Goal: Obtain resource: Obtain resource

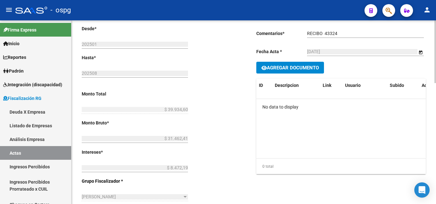
scroll to position [67, 0]
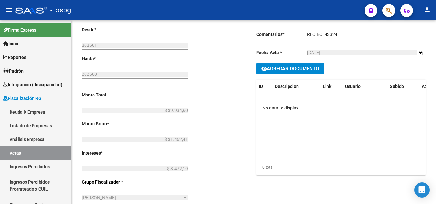
click at [389, 15] on span "button" at bounding box center [388, 10] width 6 height 13
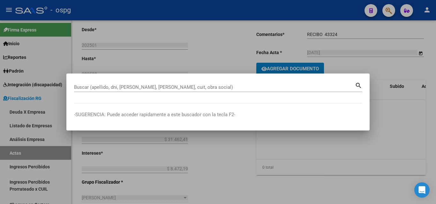
click at [113, 84] on div "Buscar (apellido, dni, [PERSON_NAME], [PERSON_NAME], cuit, obra social)" at bounding box center [214, 88] width 281 height 10
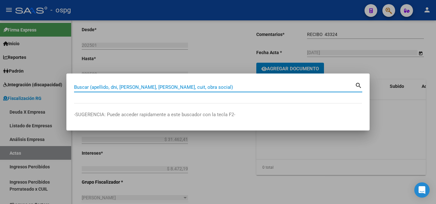
click at [113, 87] on input "Buscar (apellido, dni, [PERSON_NAME], [PERSON_NAME], cuit, obra social)" at bounding box center [214, 87] width 281 height 6
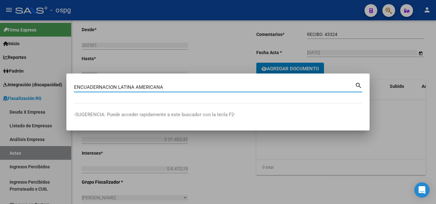
type input "ENCUADERNACION LATINA AMERICANA"
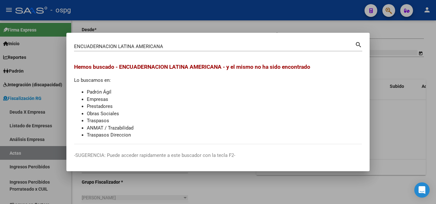
click at [392, 124] on div at bounding box center [218, 102] width 436 height 204
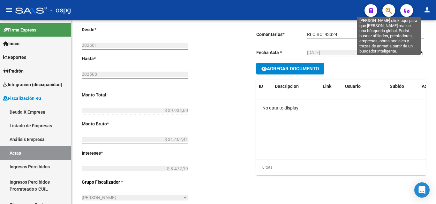
click at [389, 11] on icon "button" at bounding box center [388, 10] width 6 height 7
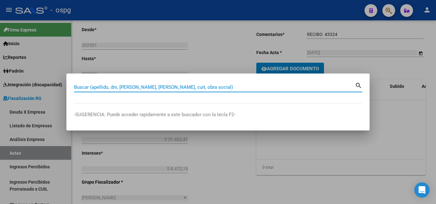
click at [158, 89] on input "Buscar (apellido, dni, [PERSON_NAME], [PERSON_NAME], cuit, obra social)" at bounding box center [214, 87] width 281 height 6
click at [156, 87] on input "Buscar (apellido, dni, [PERSON_NAME], [PERSON_NAME], cuit, obra social)" at bounding box center [214, 87] width 281 height 6
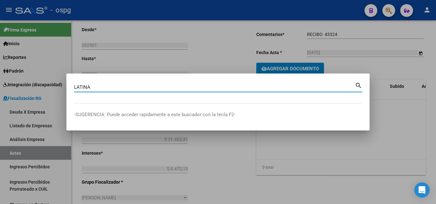
type input "LATINA"
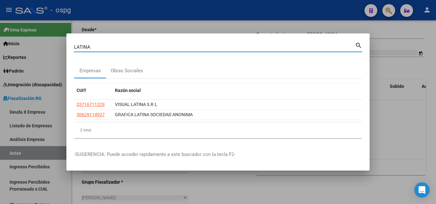
click at [377, 66] on div at bounding box center [218, 102] width 436 height 204
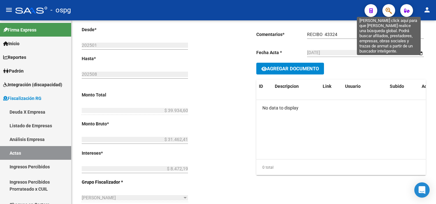
click at [388, 11] on icon "button" at bounding box center [388, 10] width 6 height 7
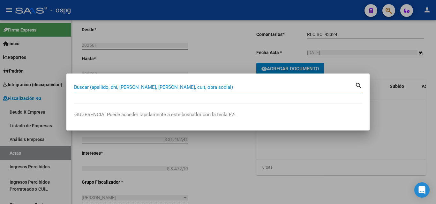
click at [132, 88] on input "Buscar (apellido, dni, [PERSON_NAME], [PERSON_NAME], cuit, obra social)" at bounding box center [214, 87] width 281 height 6
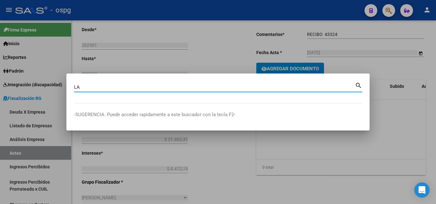
type input "L"
type input "ENCUADERNACION LATINA AMERICANA"
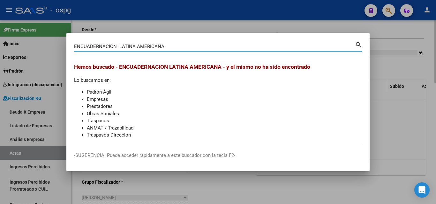
click at [380, 82] on div at bounding box center [218, 102] width 436 height 204
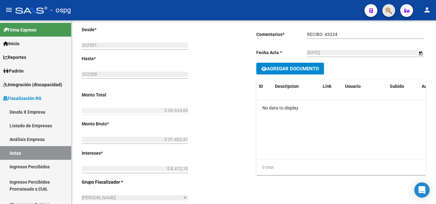
click at [393, 14] on button "button" at bounding box center [388, 10] width 13 height 13
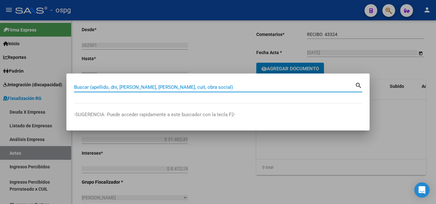
click at [137, 86] on input "Buscar (apellido, dni, [PERSON_NAME], [PERSON_NAME], cuit, obra social)" at bounding box center [214, 87] width 281 height 6
click at [148, 86] on input "Buscar (apellido, dni, [PERSON_NAME], [PERSON_NAME], cuit, obra social)" at bounding box center [214, 87] width 281 height 6
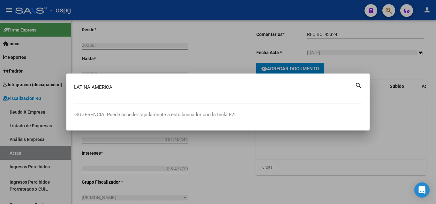
type input "LATINA AMERICA"
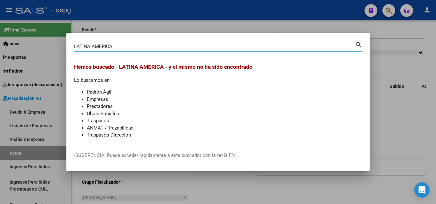
click at [380, 70] on div at bounding box center [218, 102] width 436 height 204
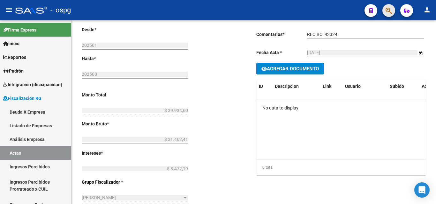
click at [392, 9] on button "button" at bounding box center [388, 10] width 13 height 13
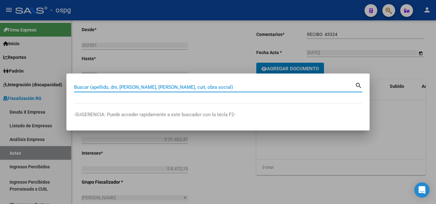
click at [147, 87] on input "Buscar (apellido, dni, [PERSON_NAME], [PERSON_NAME], cuit, obra social)" at bounding box center [214, 87] width 281 height 6
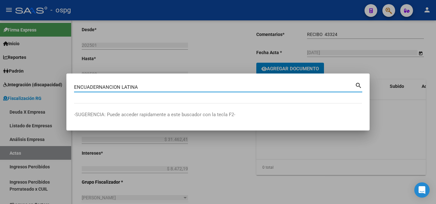
type input "ENCUADERNANCION LATINA"
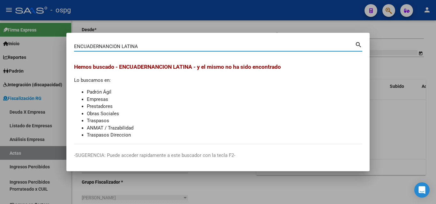
click at [384, 79] on div at bounding box center [218, 102] width 436 height 204
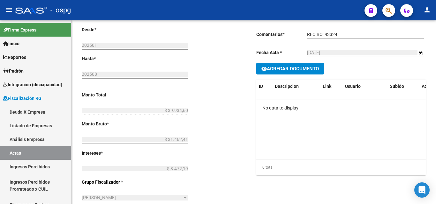
click at [392, 13] on button "button" at bounding box center [388, 10] width 13 height 13
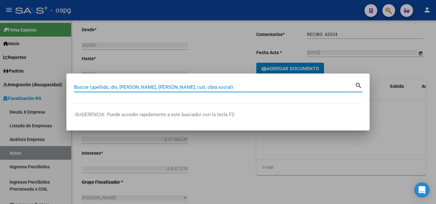
click at [136, 85] on input "Buscar (apellido, dni, [PERSON_NAME], [PERSON_NAME], cuit, obra social)" at bounding box center [214, 87] width 281 height 6
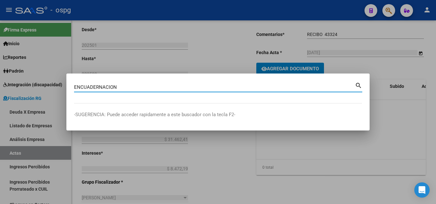
type input "ENCUADERNACION"
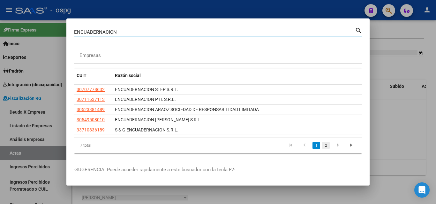
click at [325, 146] on link "2" at bounding box center [326, 145] width 8 height 7
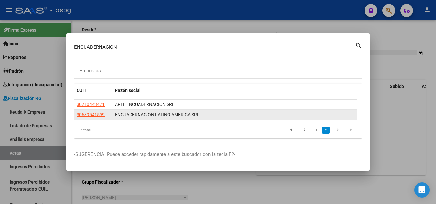
click at [168, 116] on span "ENCUADERNACION LATINO AMERICA SRL" at bounding box center [157, 114] width 84 height 5
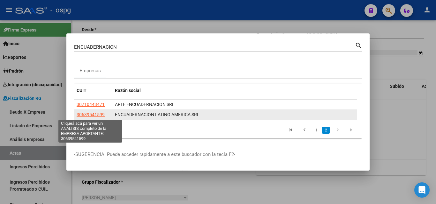
click at [83, 114] on span "30639541599" at bounding box center [91, 114] width 28 height 5
type textarea "30639541599"
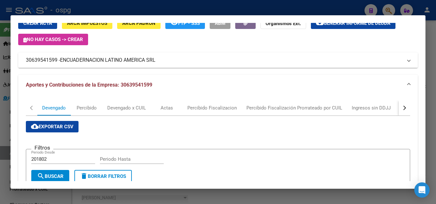
scroll to position [0, 0]
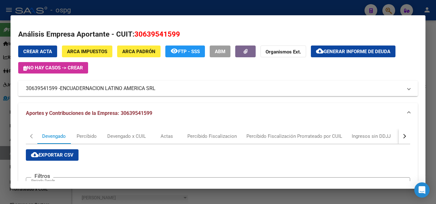
drag, startPoint x: 57, startPoint y: 90, endPoint x: 29, endPoint y: 93, distance: 28.0
click at [25, 93] on mat-expansion-panel-header "30639541599 - ENCUADERNACION LATINO AMERICA SRL" at bounding box center [217, 88] width 399 height 15
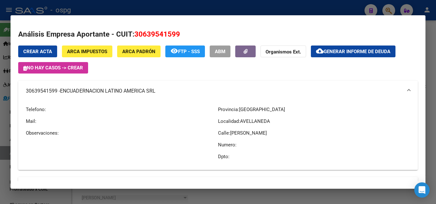
drag, startPoint x: 57, startPoint y: 101, endPoint x: 56, endPoint y: 98, distance: 3.3
click at [57, 101] on mat-expansion-panel "30639541599 - ENCUADERNACION LATINO AMERICA SRL Telefono: Mail: Observaciones: …" at bounding box center [217, 125] width 399 height 89
drag, startPoint x: 57, startPoint y: 92, endPoint x: 32, endPoint y: 93, distance: 24.6
click at [23, 92] on mat-expansion-panel-header "30639541599 - ENCUADERNACION LATINO AMERICA SRL" at bounding box center [217, 91] width 399 height 20
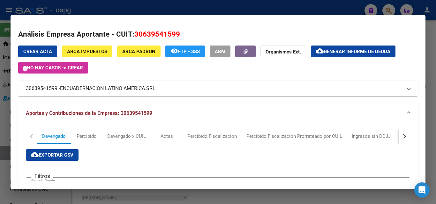
copy mat-panel-title "30639541599"
click at [358, 51] on span "Generar informe de deuda" at bounding box center [356, 52] width 67 height 6
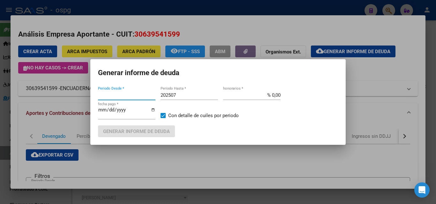
type input "202503"
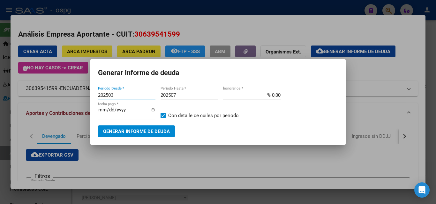
click at [116, 96] on input "202503" at bounding box center [126, 95] width 57 height 6
click at [180, 95] on input "202507" at bounding box center [188, 95] width 57 height 6
type input "202509"
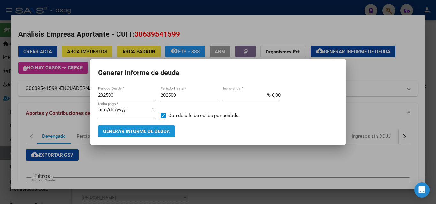
click at [133, 133] on span "Generar informe de deuda" at bounding box center [136, 132] width 67 height 6
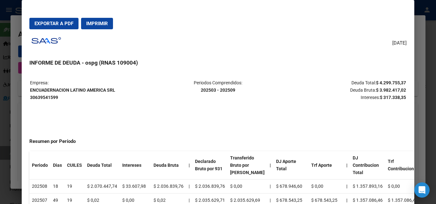
click at [4, 144] on div at bounding box center [218, 102] width 436 height 204
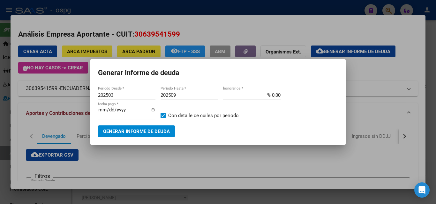
click at [208, 155] on div at bounding box center [218, 102] width 436 height 204
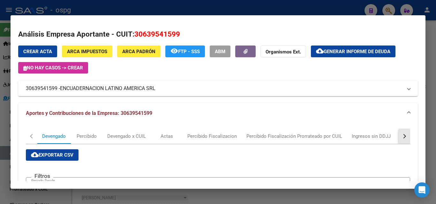
click at [401, 136] on div "button" at bounding box center [403, 136] width 4 height 4
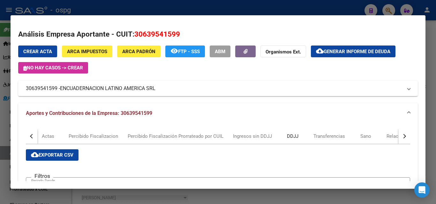
click at [292, 138] on div "DDJJ" at bounding box center [292, 136] width 11 height 7
click at [401, 137] on div "button" at bounding box center [403, 136] width 4 height 4
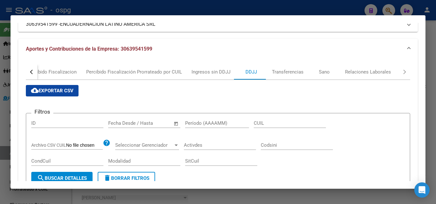
scroll to position [64, 0]
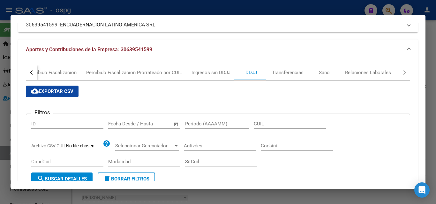
click at [117, 123] on input "text" at bounding box center [121, 124] width 26 height 6
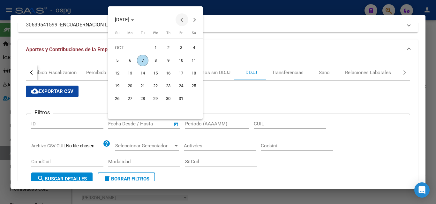
click at [184, 18] on span "Previous month" at bounding box center [181, 19] width 13 height 13
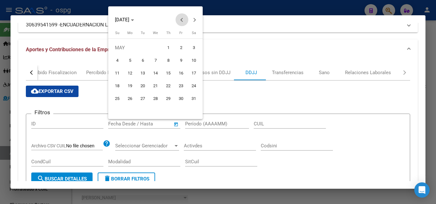
click at [184, 18] on span "Previous month" at bounding box center [181, 19] width 13 height 13
click at [189, 47] on span "1" at bounding box center [193, 47] width 11 height 11
type input "[DATE]"
click at [195, 48] on span "1" at bounding box center [193, 47] width 11 height 11
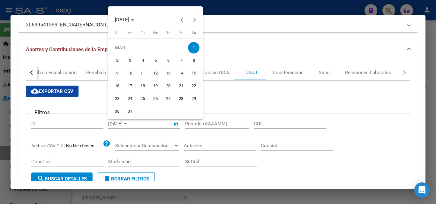
type input "[DATE]"
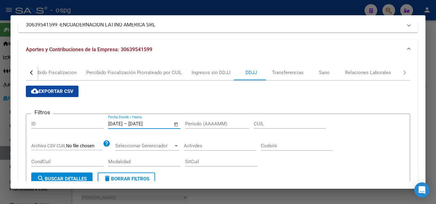
click at [159, 122] on input "[DATE]" at bounding box center [143, 124] width 31 height 6
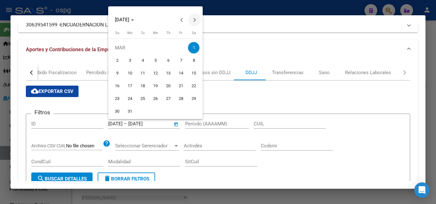
click at [194, 19] on button "Next month" at bounding box center [194, 19] width 13 height 13
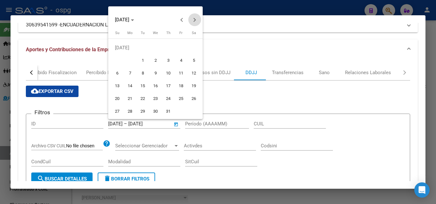
click at [194, 19] on button "Next month" at bounding box center [194, 19] width 13 height 13
click at [180, 19] on span "Previous month" at bounding box center [181, 19] width 13 height 13
click at [144, 109] on span "30" at bounding box center [142, 111] width 11 height 11
type input "[DATE]"
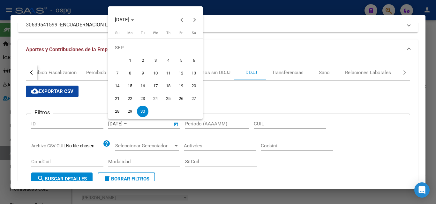
click at [151, 123] on div at bounding box center [218, 102] width 436 height 204
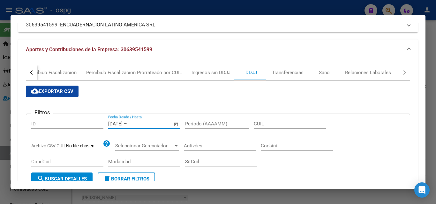
click at [140, 125] on input "text" at bounding box center [143, 124] width 31 height 6
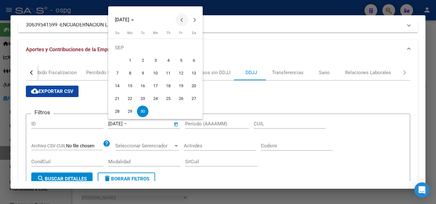
click at [179, 20] on span "Previous month" at bounding box center [181, 19] width 13 height 13
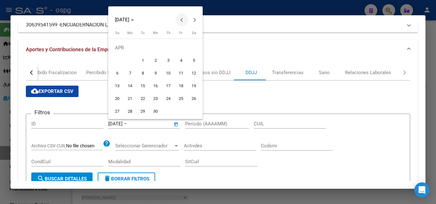
click at [179, 20] on span "Previous month" at bounding box center [181, 19] width 13 height 13
click at [180, 21] on span "Previous month" at bounding box center [181, 19] width 13 height 13
click at [180, 18] on span "Previous month" at bounding box center [181, 19] width 13 height 13
click at [181, 20] on button "Previous month" at bounding box center [181, 19] width 13 height 13
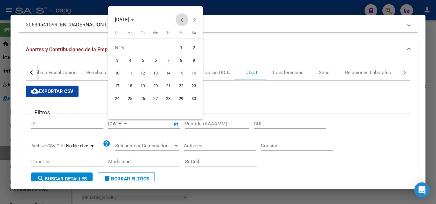
click at [181, 20] on button "Previous month" at bounding box center [181, 19] width 13 height 13
click at [193, 19] on button "Next month" at bounding box center [194, 19] width 13 height 13
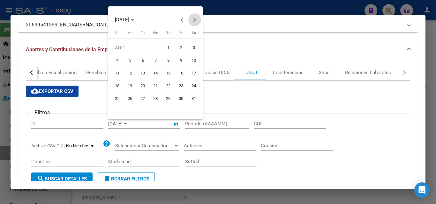
click at [193, 19] on button "Next month" at bounding box center [194, 19] width 13 height 13
click at [193, 21] on button "Next month" at bounding box center [194, 19] width 13 height 13
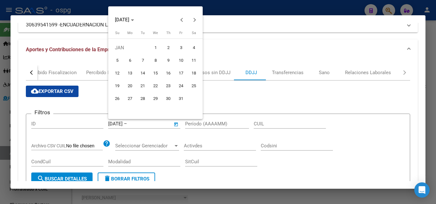
click at [237, 105] on div at bounding box center [218, 102] width 436 height 204
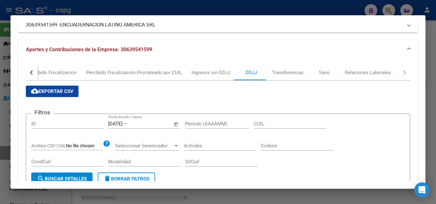
drag, startPoint x: 135, startPoint y: 123, endPoint x: 82, endPoint y: 123, distance: 53.6
click at [82, 123] on div "Filtros ID [DATE] [DATE] – Fecha fin Fecha Desde / Hasta Período (AAAAMM) CUIL …" at bounding box center [217, 146] width 373 height 54
click at [140, 122] on input "text" at bounding box center [143, 124] width 31 height 6
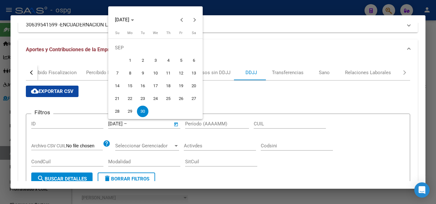
click at [134, 123] on div at bounding box center [218, 102] width 436 height 204
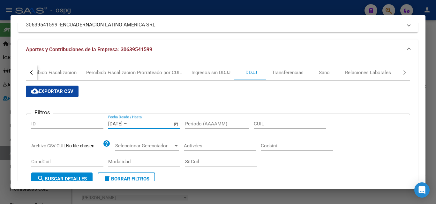
drag, startPoint x: 133, startPoint y: 125, endPoint x: 92, endPoint y: 124, distance: 41.1
click at [92, 125] on div "Filtros ID [DATE] [DATE] – Fecha fin Fecha Desde / Hasta Período (AAAAMM) CUIL …" at bounding box center [217, 146] width 373 height 54
click at [115, 124] on input "text" at bounding box center [121, 124] width 26 height 6
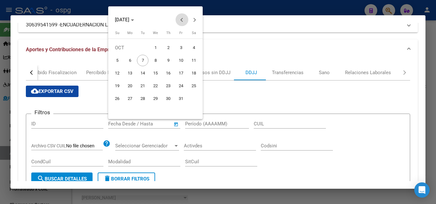
click at [179, 19] on span "Previous month" at bounding box center [181, 19] width 13 height 13
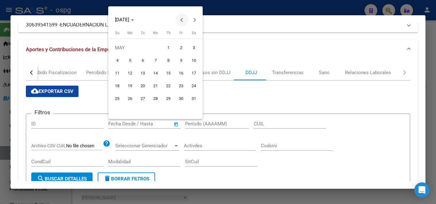
click at [179, 19] on span "Previous month" at bounding box center [181, 19] width 13 height 13
click at [196, 49] on span "1" at bounding box center [193, 47] width 11 height 11
type input "[DATE]"
click at [153, 127] on div at bounding box center [218, 102] width 436 height 204
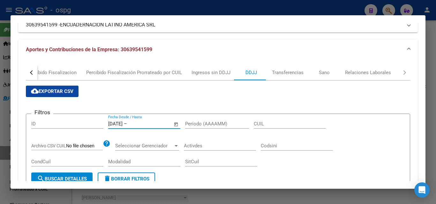
click at [152, 124] on input "text" at bounding box center [143, 124] width 31 height 6
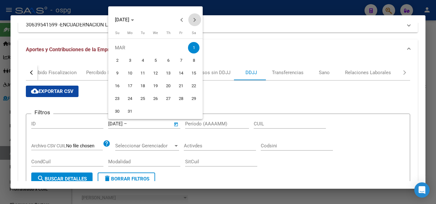
click at [194, 21] on button "Next month" at bounding box center [194, 19] width 13 height 13
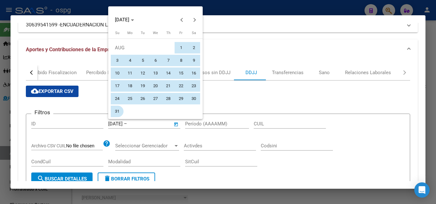
click at [114, 113] on span "31" at bounding box center [116, 111] width 11 height 11
type input "[DATE]"
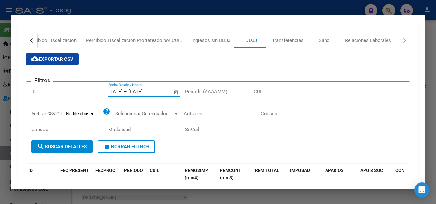
scroll to position [96, 0]
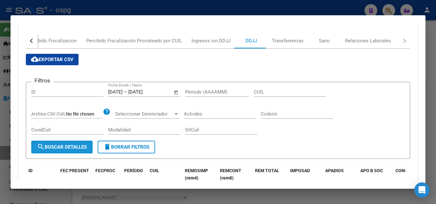
click at [80, 148] on span "search Buscar Detalles" at bounding box center [62, 147] width 50 height 6
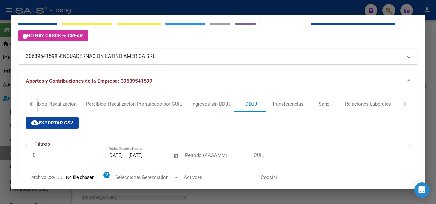
scroll to position [32, 0]
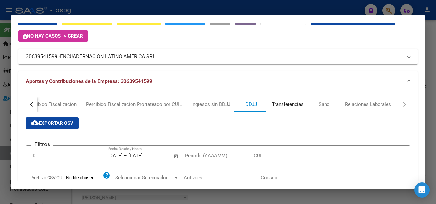
click at [281, 105] on div "Transferencias" at bounding box center [288, 104] width 32 height 7
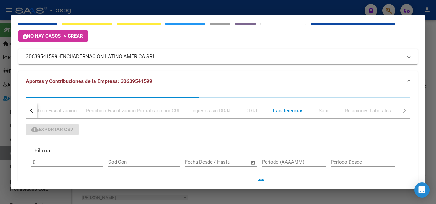
scroll to position [0, 0]
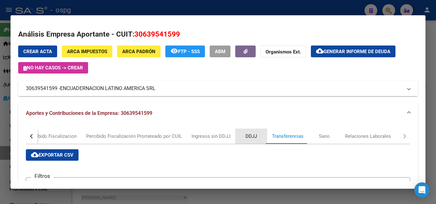
click at [245, 136] on div "DDJJ" at bounding box center [250, 136] width 11 height 7
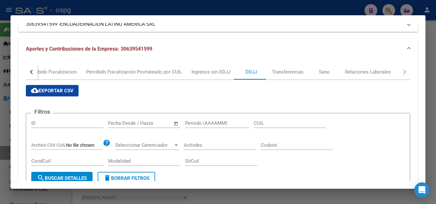
scroll to position [64, 0]
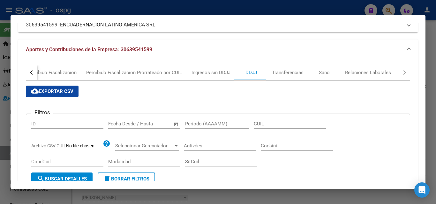
click at [117, 120] on div "Fecha inicio – Fecha fin Fecha Desde / Hasta" at bounding box center [140, 124] width 64 height 10
click at [118, 124] on input "text" at bounding box center [121, 124] width 26 height 6
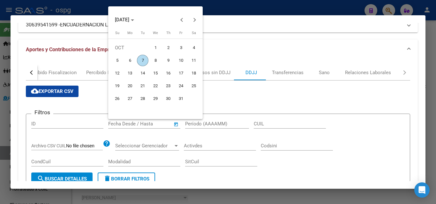
click at [433, 43] on div at bounding box center [218, 102] width 436 height 204
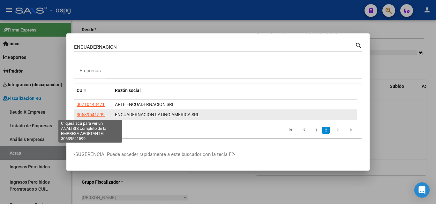
click at [95, 113] on span "30639541599" at bounding box center [91, 114] width 28 height 5
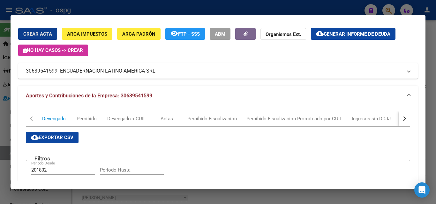
scroll to position [32, 0]
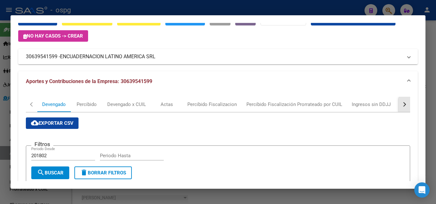
click at [401, 106] on div "button" at bounding box center [403, 104] width 4 height 4
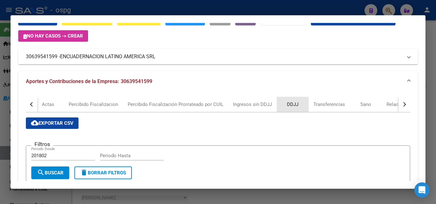
click at [290, 104] on div "DDJJ" at bounding box center [292, 104] width 11 height 7
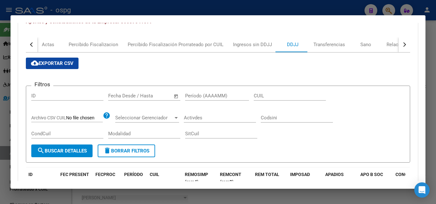
scroll to position [128, 0]
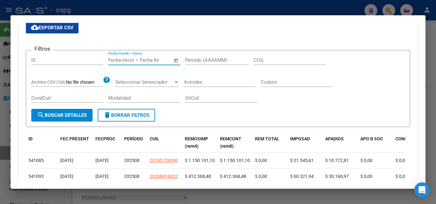
click at [124, 62] on input "text" at bounding box center [121, 60] width 26 height 6
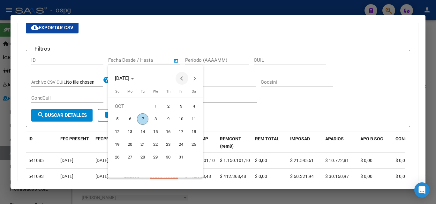
click at [184, 79] on span "Previous month" at bounding box center [181, 78] width 13 height 13
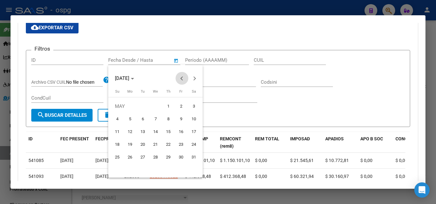
click at [184, 79] on span "Previous month" at bounding box center [181, 78] width 13 height 13
click at [192, 81] on span "Next month" at bounding box center [194, 78] width 13 height 13
click at [194, 107] on span "1" at bounding box center [193, 106] width 11 height 11
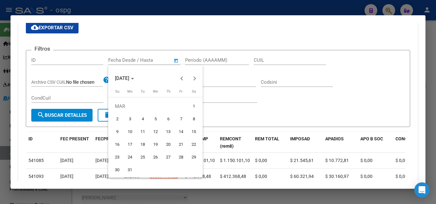
type input "[DATE]"
click at [154, 60] on div at bounding box center [218, 102] width 436 height 204
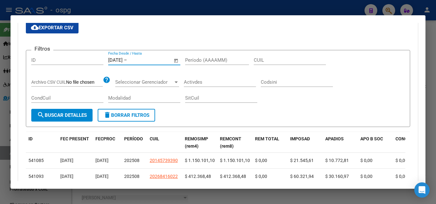
click at [154, 60] on input "text" at bounding box center [143, 60] width 31 height 6
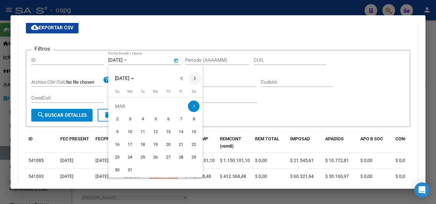
click at [195, 79] on button "Next month" at bounding box center [194, 78] width 13 height 13
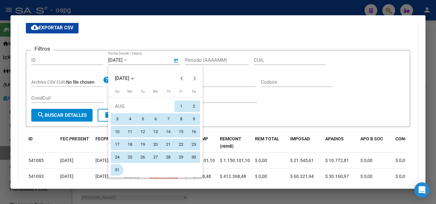
click at [120, 171] on span "31" at bounding box center [116, 170] width 11 height 11
type input "[DATE]"
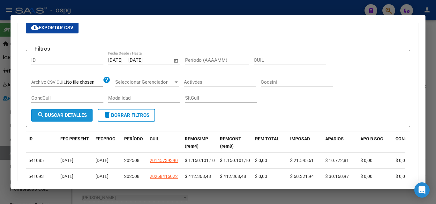
click at [71, 115] on span "search Buscar Detalles" at bounding box center [62, 116] width 50 height 6
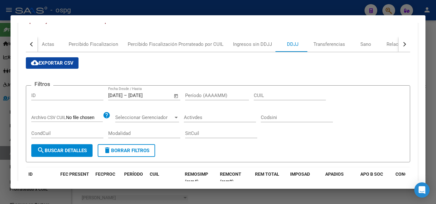
scroll to position [0, 0]
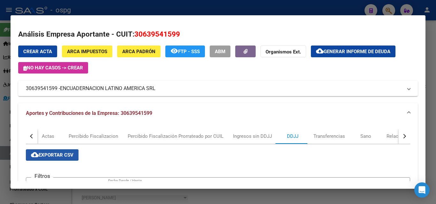
click at [53, 153] on span "cloud_download Exportar CSV" at bounding box center [52, 155] width 42 height 6
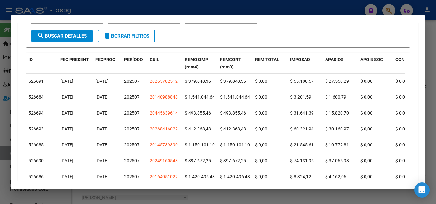
scroll to position [172, 0]
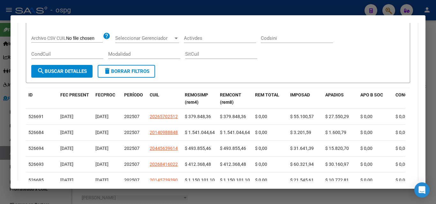
click at [0, 142] on div at bounding box center [218, 102] width 436 height 204
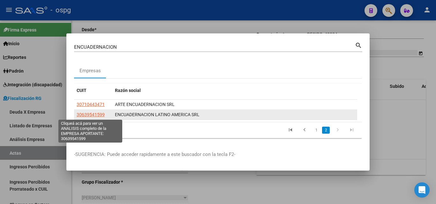
click at [99, 115] on span "30639541599" at bounding box center [91, 114] width 28 height 5
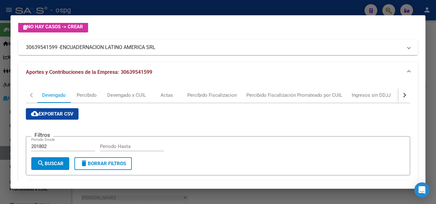
scroll to position [32, 0]
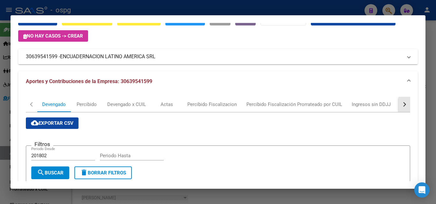
click at [400, 103] on button "button" at bounding box center [403, 104] width 11 height 15
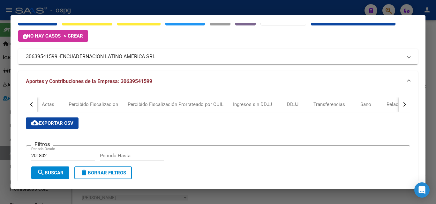
click at [400, 103] on button "button" at bounding box center [403, 104] width 11 height 15
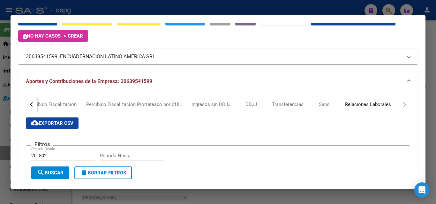
click at [354, 104] on div "Relaciones Laborales" at bounding box center [368, 104] width 46 height 7
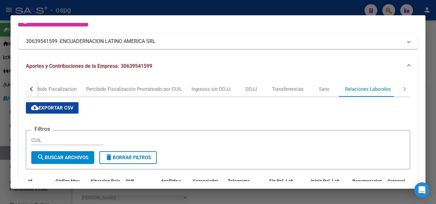
scroll to position [33, 0]
